Goal: Information Seeking & Learning: Compare options

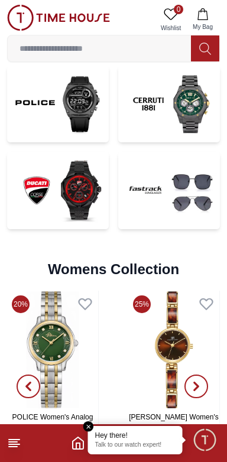
scroll to position [2522, 0]
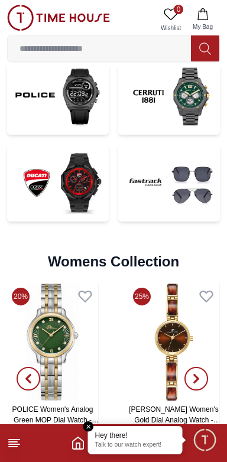
click at [82, 194] on img at bounding box center [58, 182] width 102 height 77
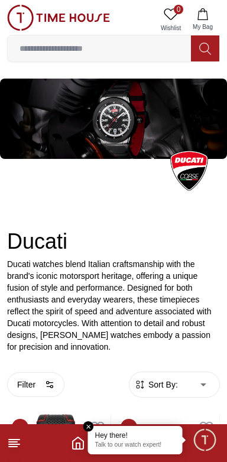
click at [158, 133] on img at bounding box center [113, 119] width 227 height 80
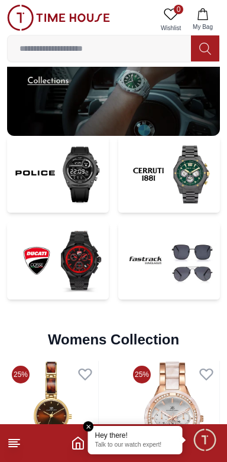
scroll to position [2449, 0]
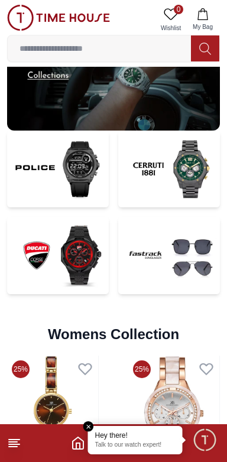
click at [74, 256] on img at bounding box center [58, 255] width 102 height 77
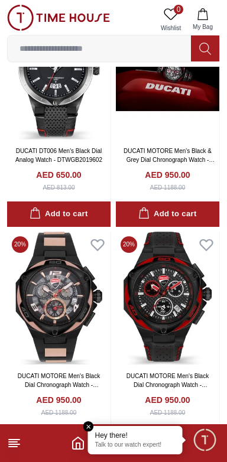
scroll to position [408, 0]
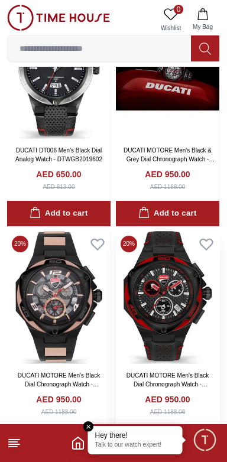
click at [170, 312] on img at bounding box center [167, 297] width 103 height 133
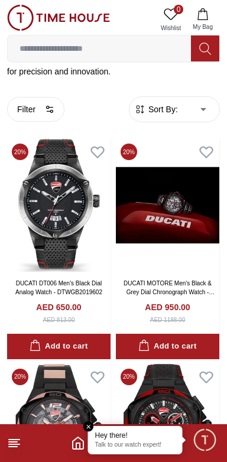
scroll to position [272, 0]
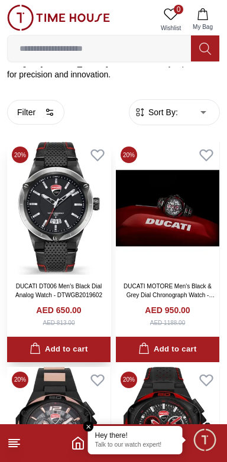
click at [59, 216] on img at bounding box center [58, 208] width 103 height 133
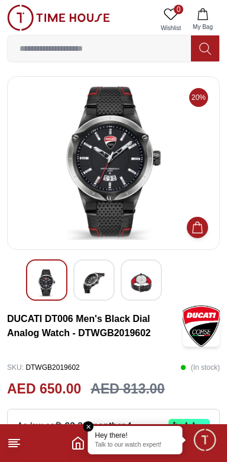
click at [108, 196] on img at bounding box center [113, 163] width 193 height 154
click at [100, 281] on img at bounding box center [93, 282] width 21 height 27
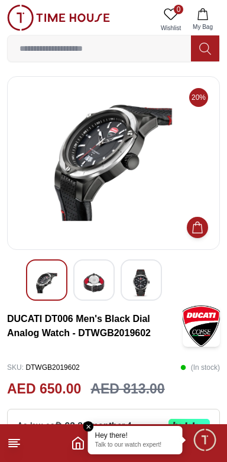
click at [145, 287] on img at bounding box center [141, 282] width 21 height 27
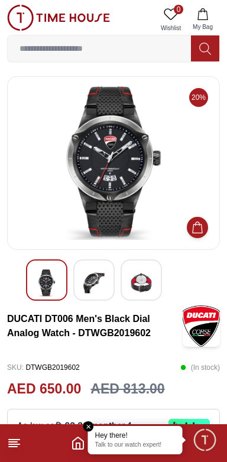
click at [51, 286] on img at bounding box center [46, 282] width 21 height 27
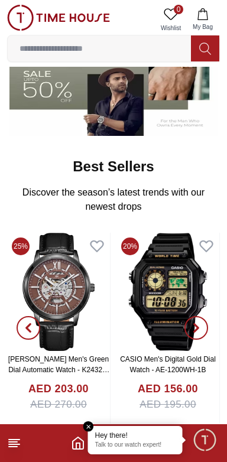
scroll to position [260, 0]
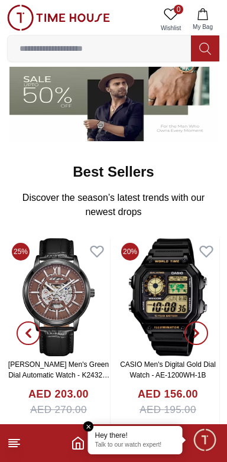
click at [63, 302] on img at bounding box center [58, 297] width 103 height 118
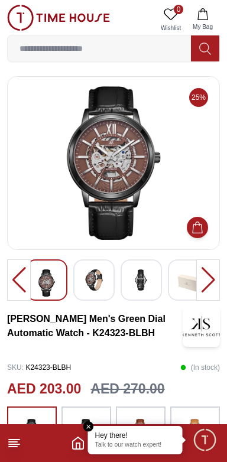
click at [115, 210] on img at bounding box center [113, 163] width 193 height 154
click at [121, 206] on img at bounding box center [113, 163] width 193 height 154
click at [48, 284] on img at bounding box center [46, 282] width 21 height 27
click at [101, 286] on img at bounding box center [93, 279] width 21 height 21
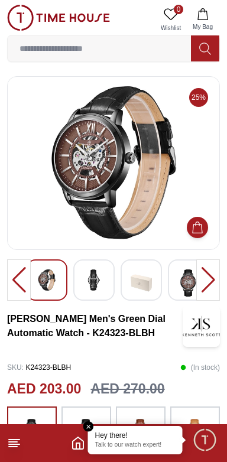
click at [87, 282] on img at bounding box center [93, 279] width 21 height 21
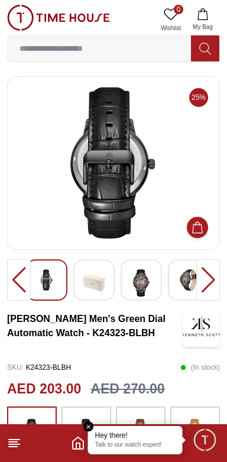
click at [188, 284] on img at bounding box center [188, 279] width 21 height 21
